Goal: Transaction & Acquisition: Purchase product/service

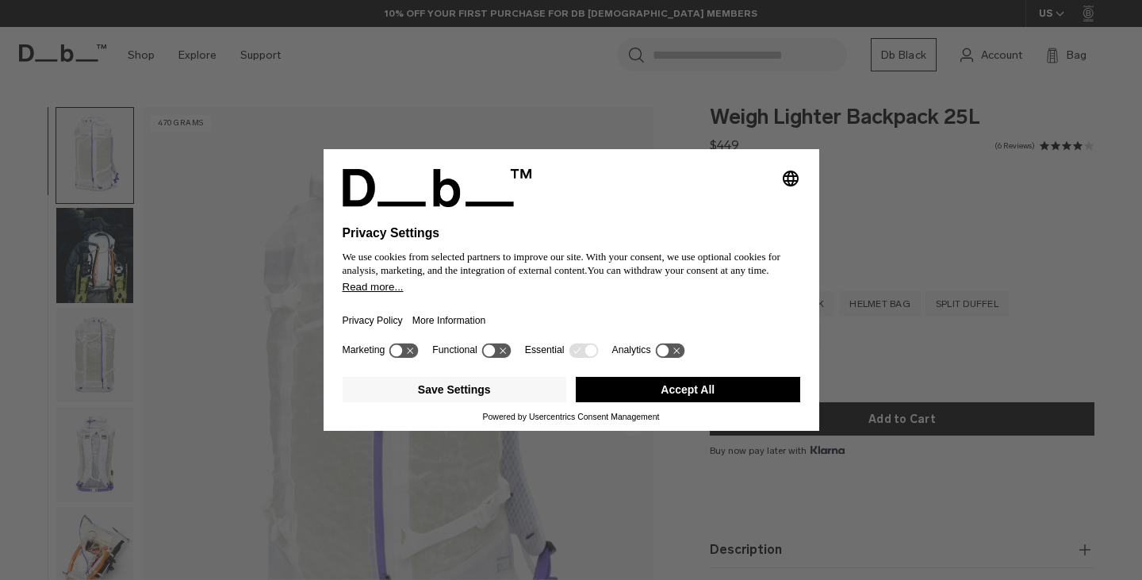
click at [710, 386] on button "Accept All" at bounding box center [688, 389] width 224 height 25
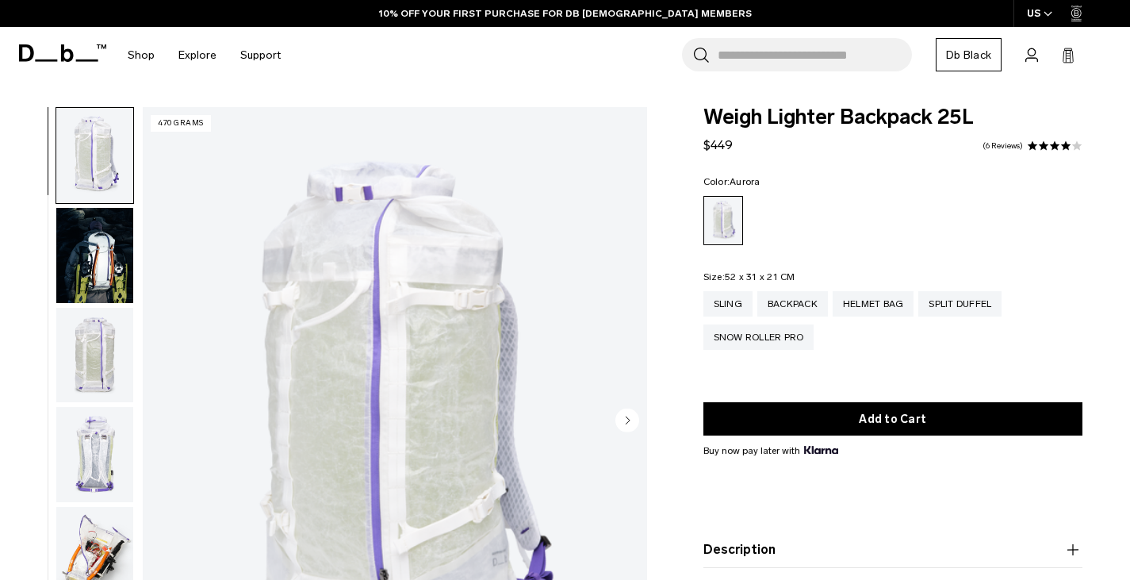
click at [684, 359] on div "Weigh Lighter Backpack 25L $449 4.0 star rating 6 Reviews Color: [GEOGRAPHIC_DA…" at bounding box center [893, 399] width 475 height 584
click at [85, 265] on img "button" at bounding box center [94, 255] width 77 height 95
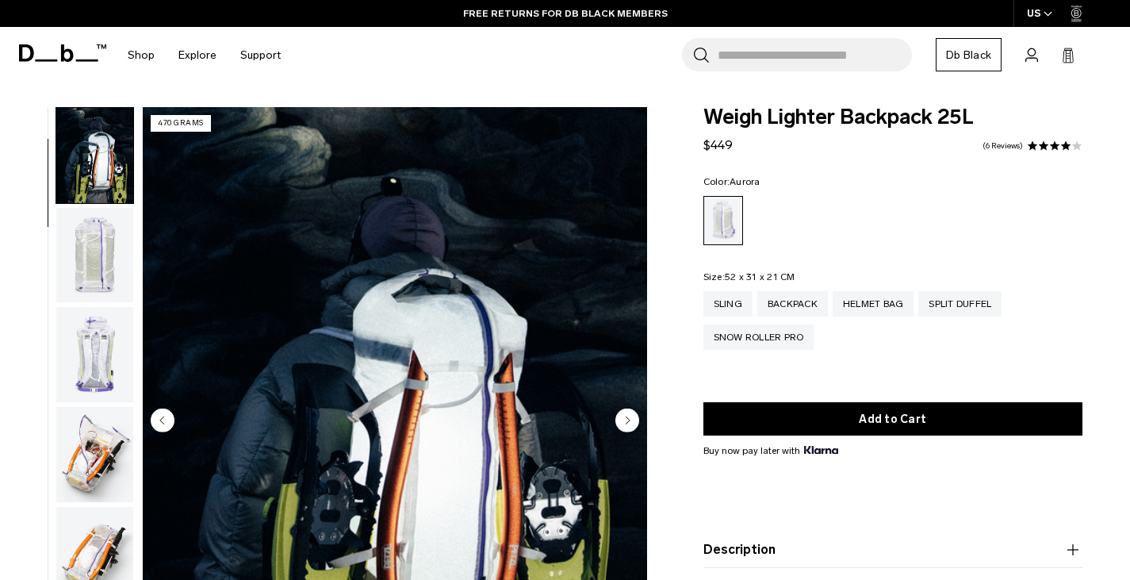
click at [104, 277] on img "button" at bounding box center [94, 255] width 77 height 95
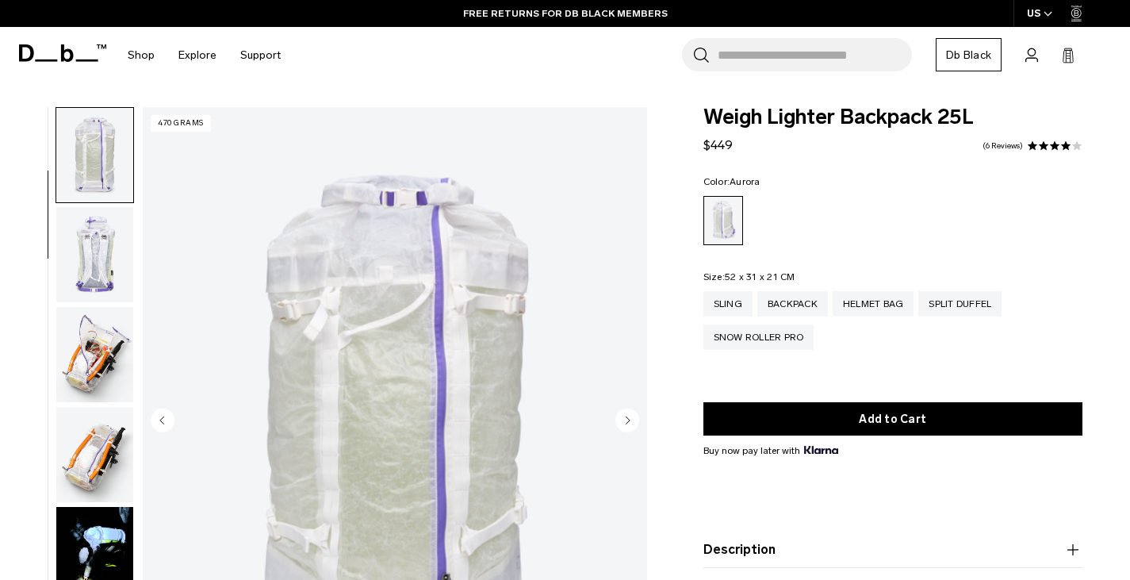
click at [104, 277] on img "button" at bounding box center [94, 254] width 77 height 95
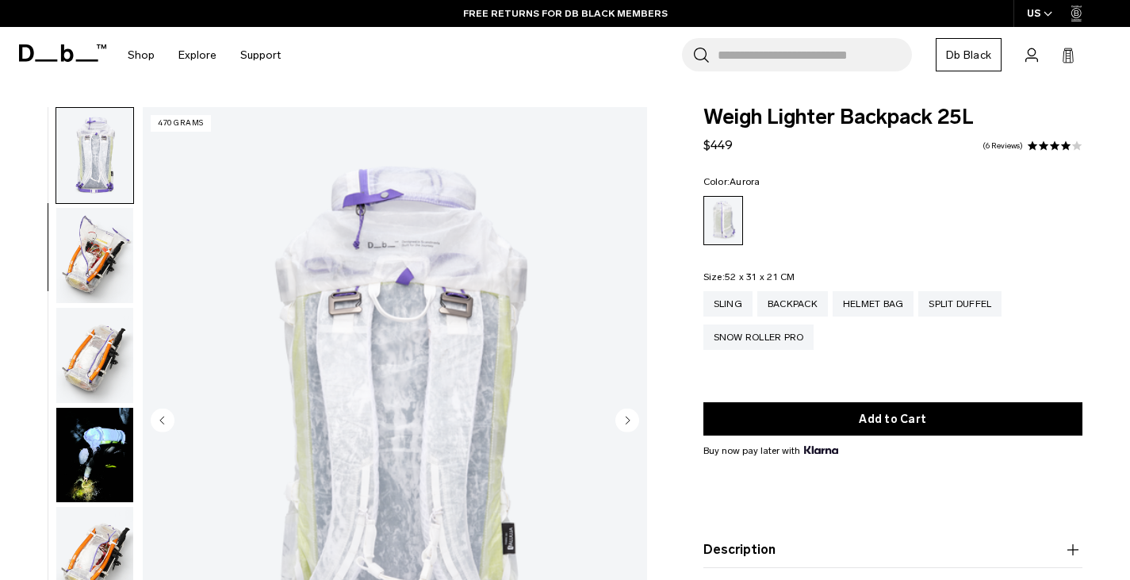
click at [104, 277] on img "button" at bounding box center [94, 255] width 77 height 95
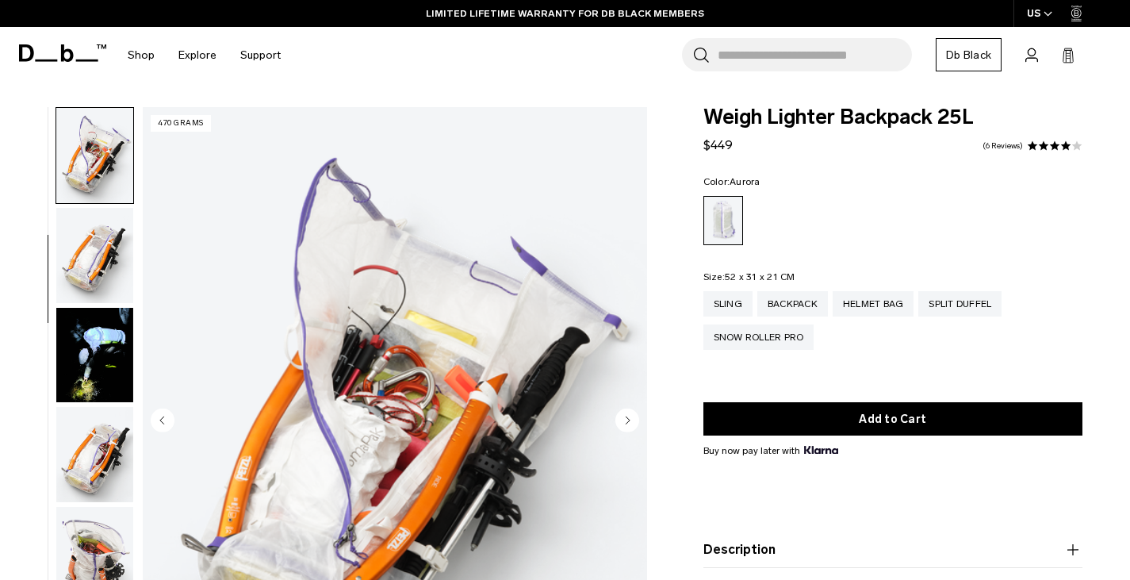
click at [39, 60] on icon at bounding box center [46, 60] width 22 height 2
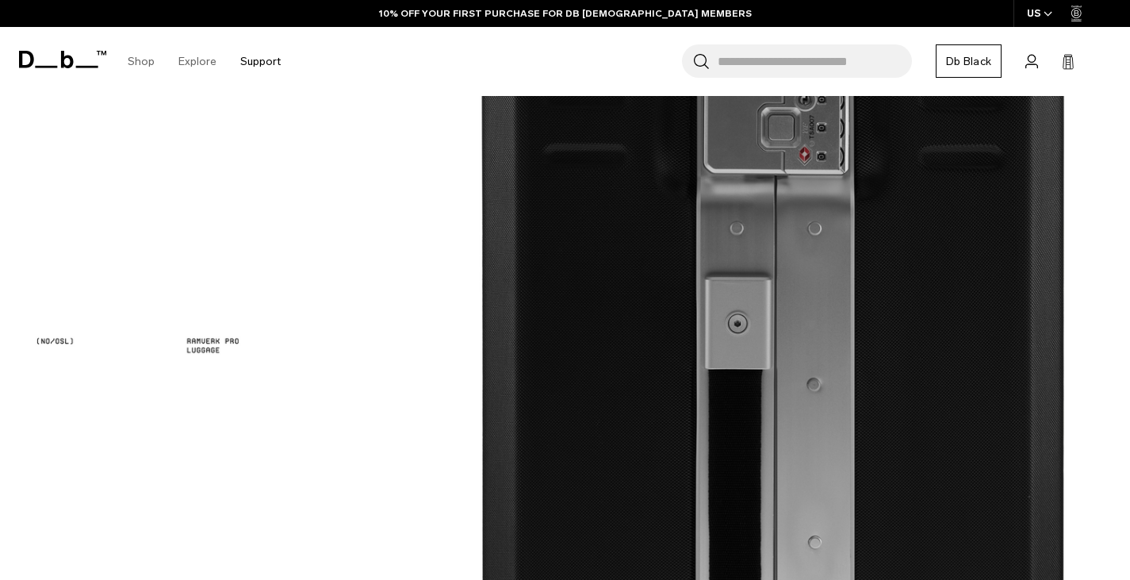
scroll to position [2093, 0]
